Goal: Information Seeking & Learning: Understand process/instructions

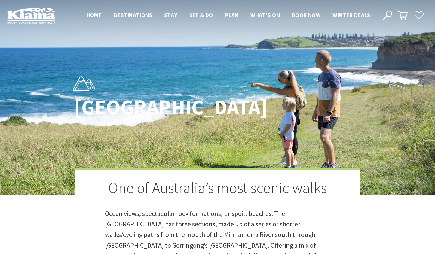
scroll to position [185, 433]
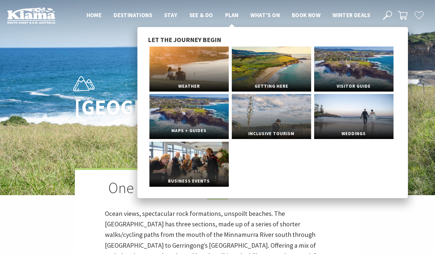
click at [175, 116] on link "Maps + Guides" at bounding box center [188, 116] width 79 height 45
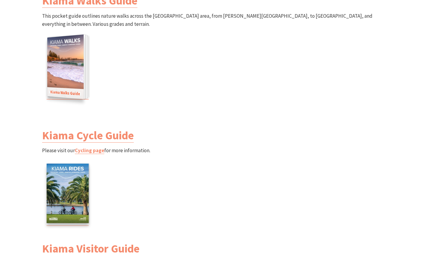
scroll to position [634, 0]
click at [80, 50] on img at bounding box center [65, 67] width 36 height 65
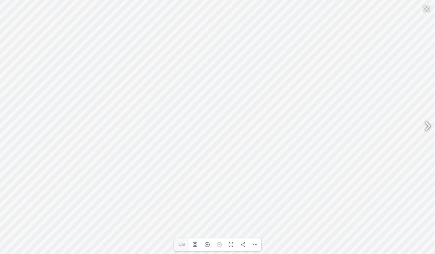
click at [430, 127] on div at bounding box center [425, 127] width 14 height 22
click at [429, 128] on div at bounding box center [425, 127] width 14 height 22
click at [425, 128] on div at bounding box center [425, 127] width 14 height 22
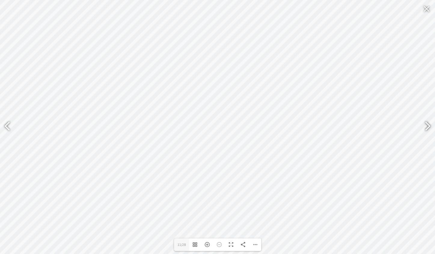
click at [425, 128] on div at bounding box center [425, 127] width 14 height 22
click at [425, 127] on div at bounding box center [425, 127] width 14 height 22
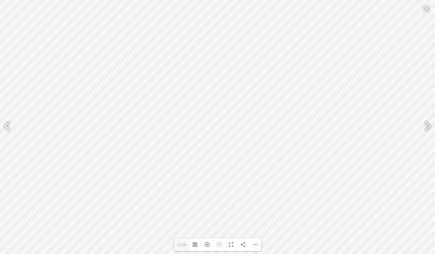
click at [425, 127] on div at bounding box center [425, 127] width 14 height 22
type input "28"
